Goal: Information Seeking & Learning: Learn about a topic

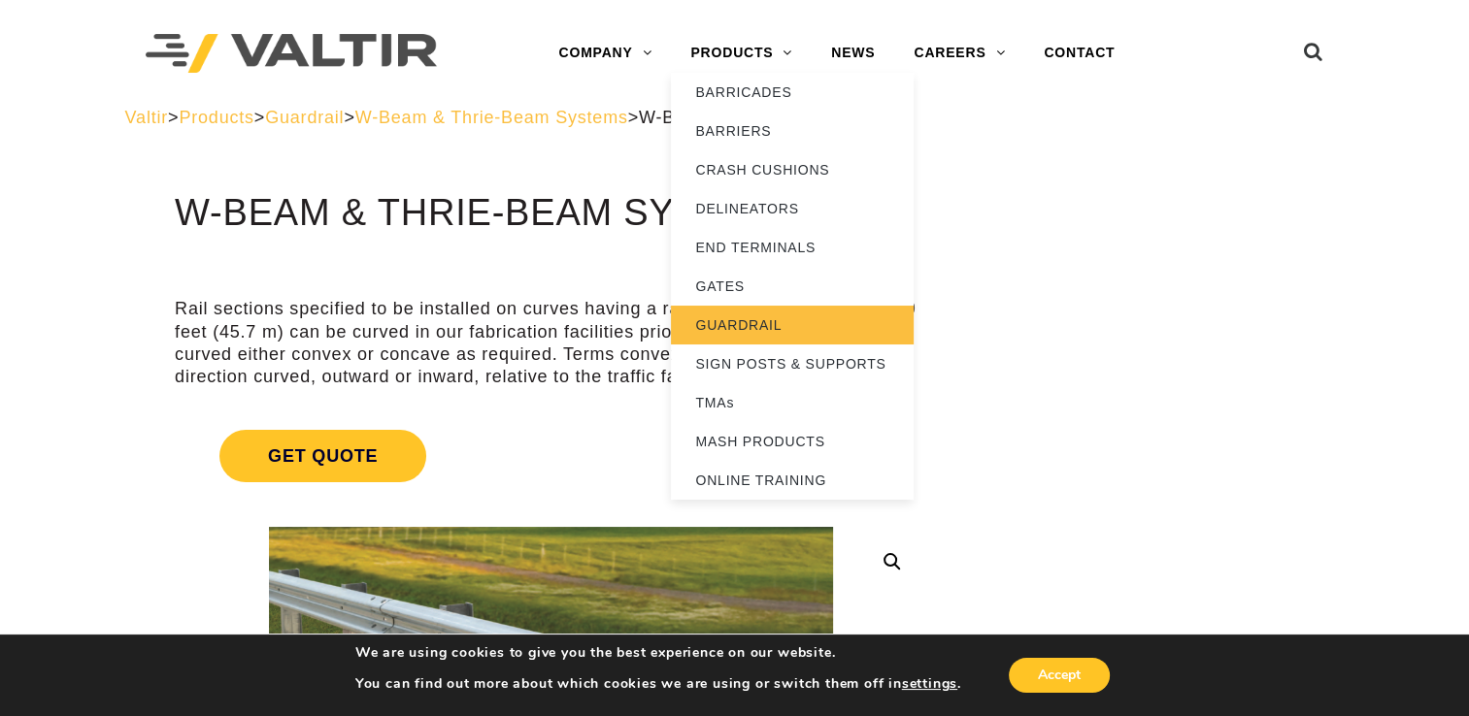
click at [751, 323] on link "GUARDRAIL" at bounding box center [792, 325] width 243 height 39
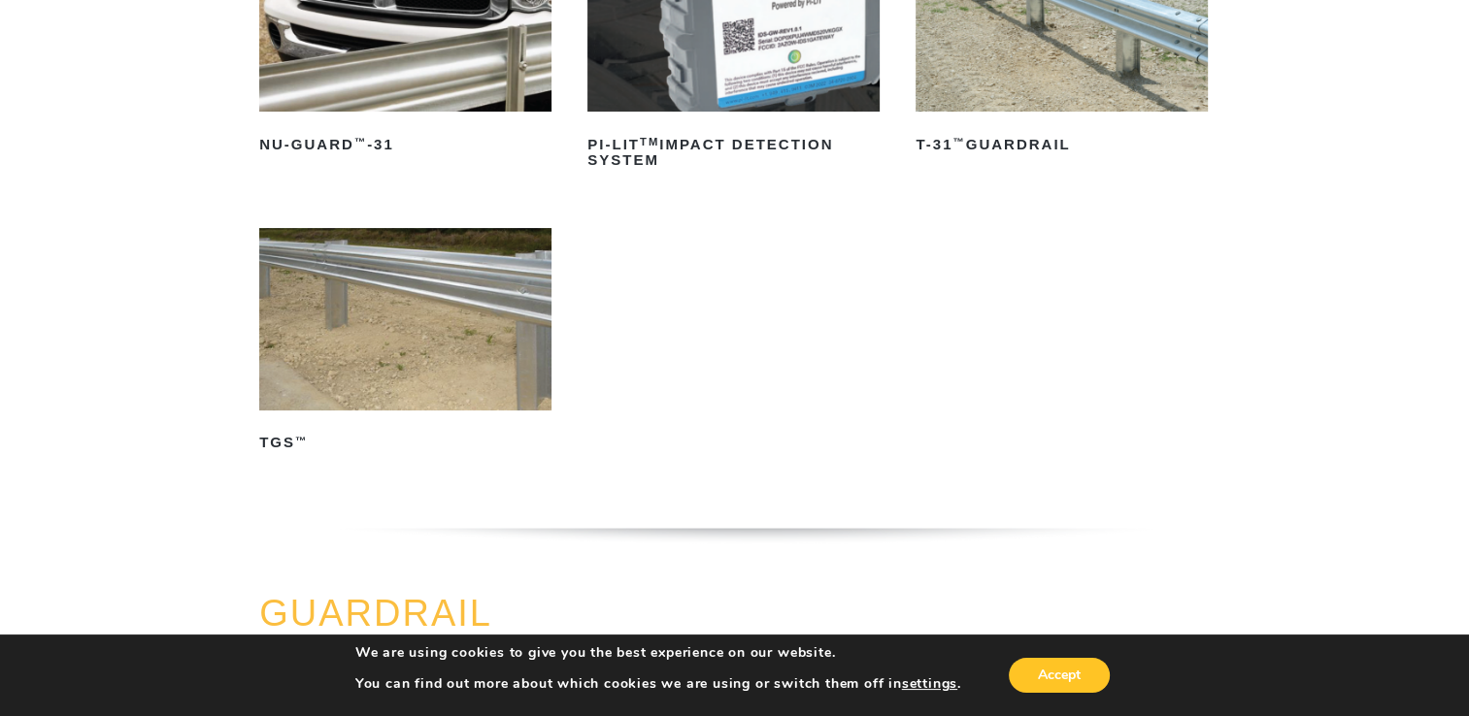
scroll to position [291, 0]
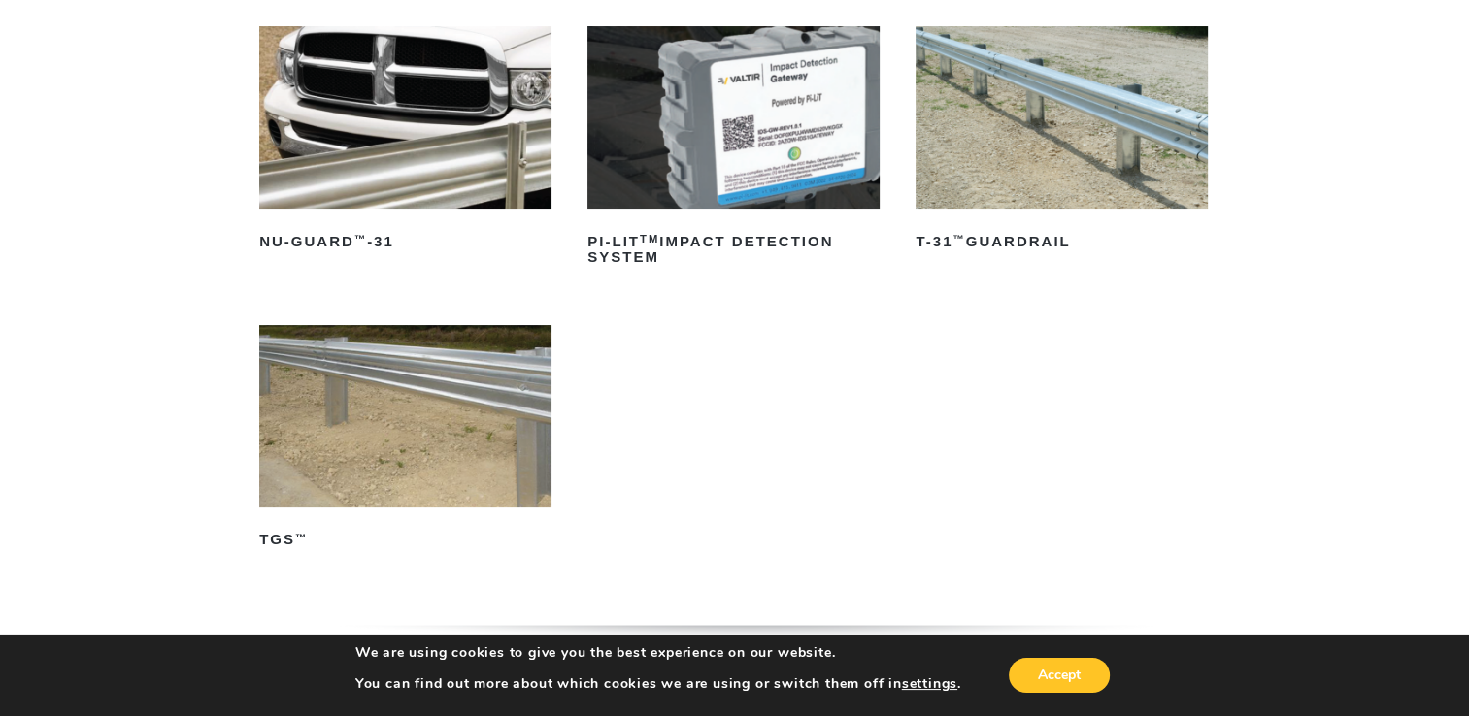
click at [1107, 122] on img at bounding box center [1061, 117] width 292 height 182
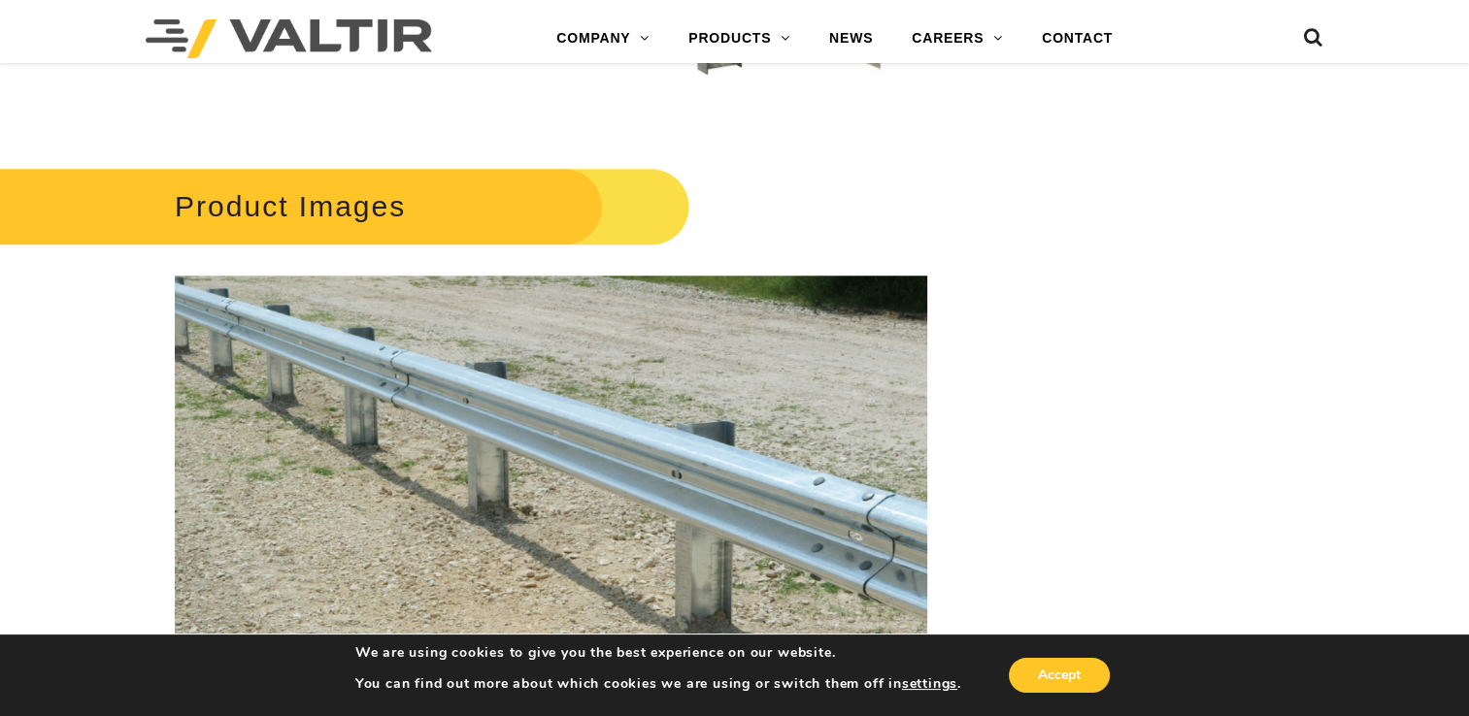
scroll to position [1747, 0]
